Goal: Task Accomplishment & Management: Manage account settings

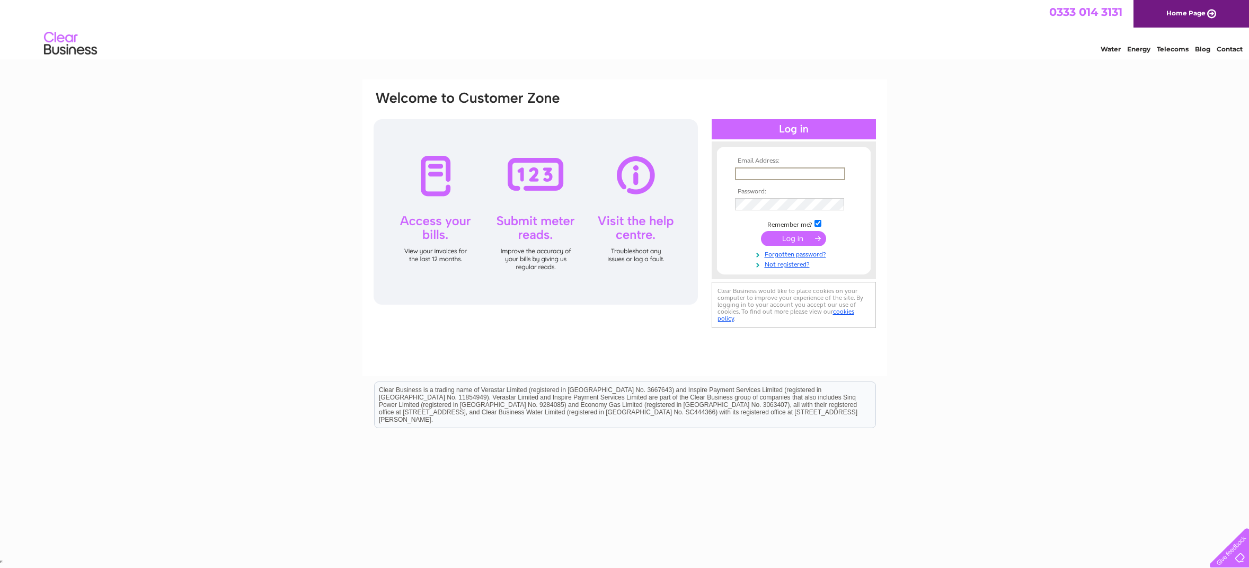
type input "adam@pedenandpringle.com"
click at [789, 238] on input "submit" at bounding box center [793, 238] width 65 height 15
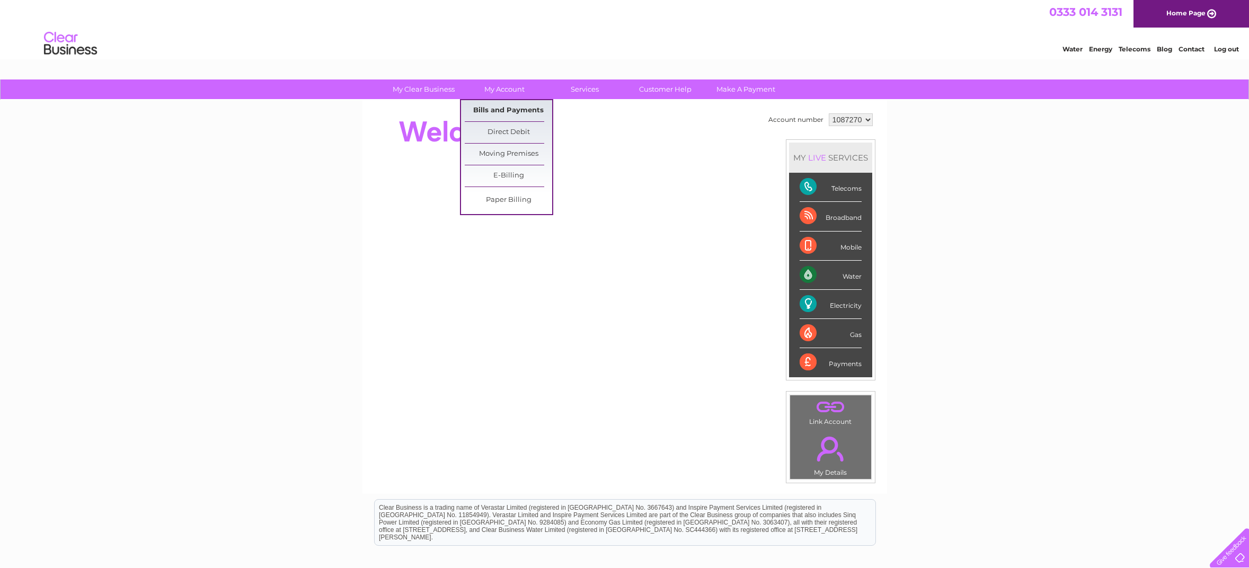
click at [498, 109] on link "Bills and Payments" at bounding box center [508, 110] width 87 height 21
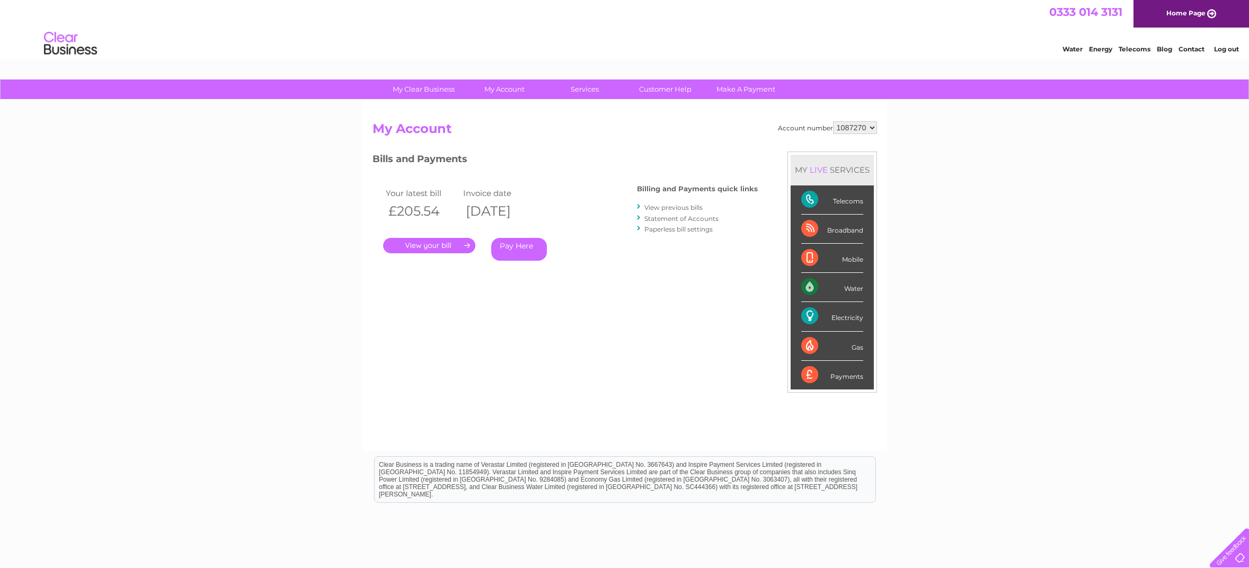
click at [429, 244] on link "." at bounding box center [429, 245] width 92 height 15
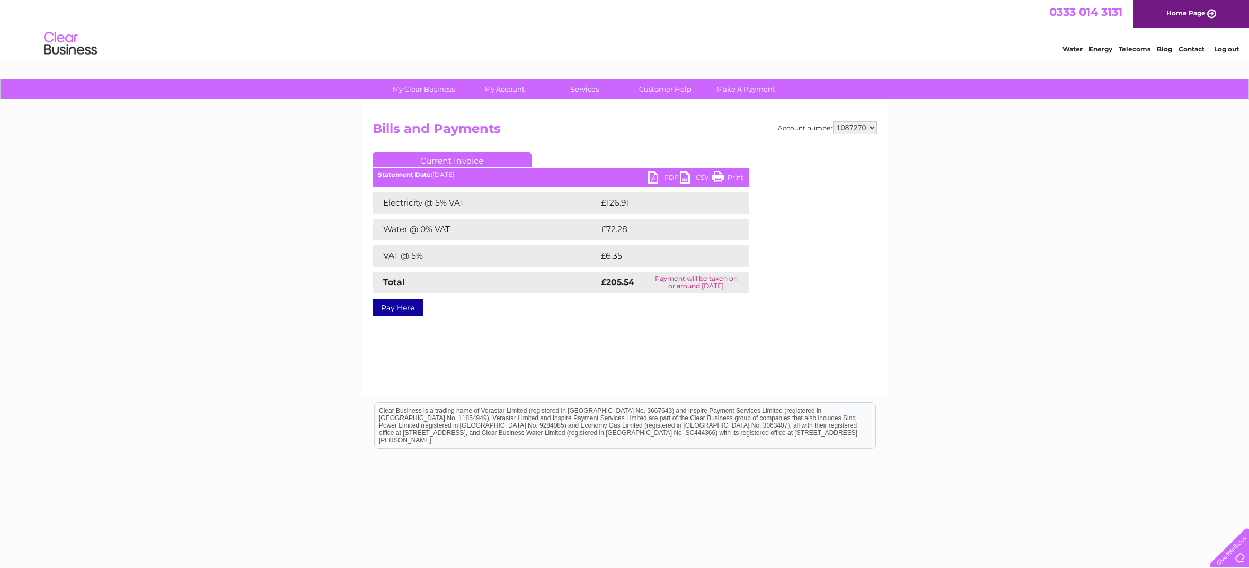
click at [664, 177] on link "PDF" at bounding box center [664, 178] width 32 height 15
